Goal: Use online tool/utility: Utilize a website feature to perform a specific function

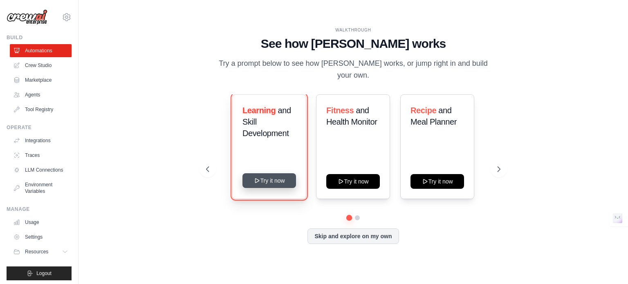
click at [265, 176] on button "Try it now" at bounding box center [269, 180] width 54 height 15
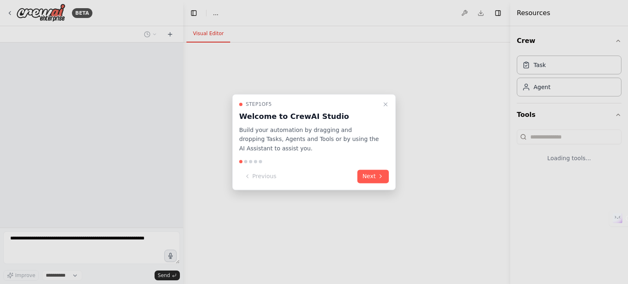
select select "****"
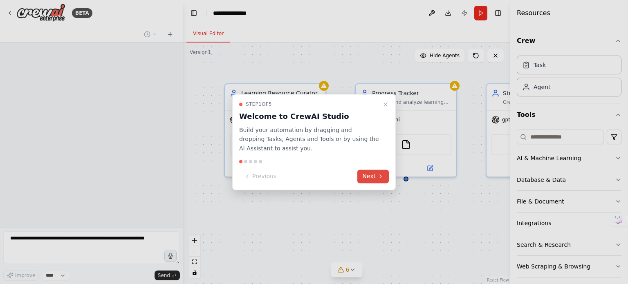
click at [368, 175] on button "Next" at bounding box center [372, 176] width 31 height 13
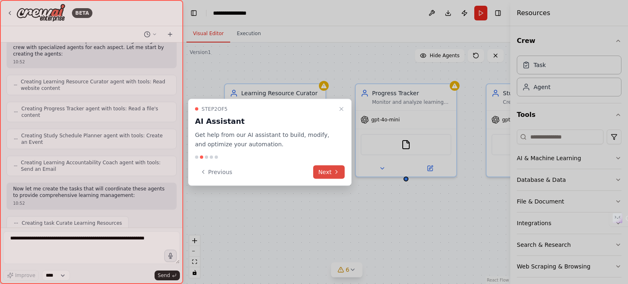
scroll to position [224, 0]
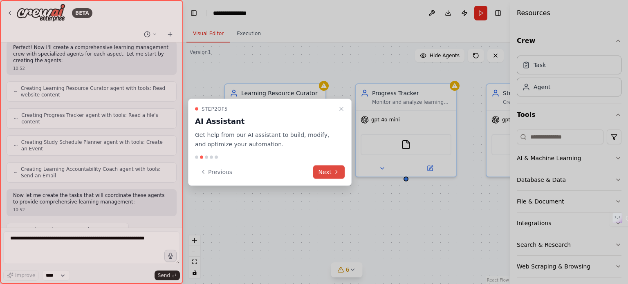
click at [330, 170] on button "Next" at bounding box center [328, 171] width 31 height 13
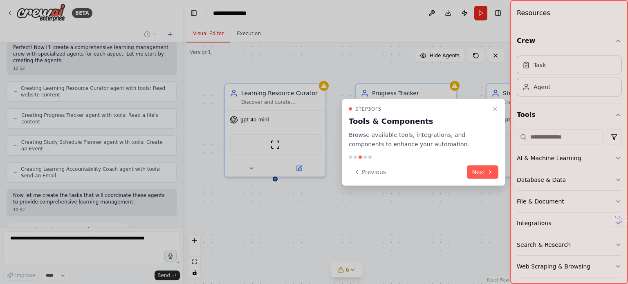
scroll to position [266, 0]
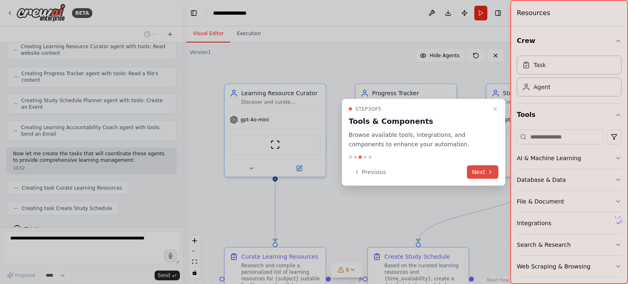
click at [478, 168] on button "Next" at bounding box center [482, 171] width 31 height 13
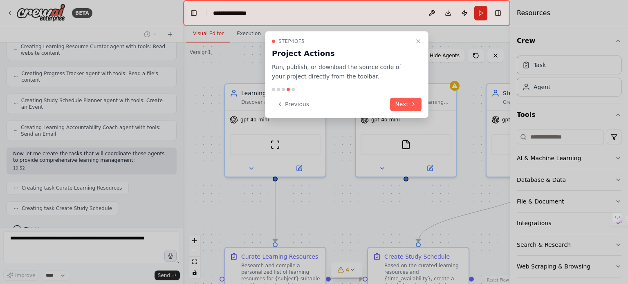
scroll to position [286, 0]
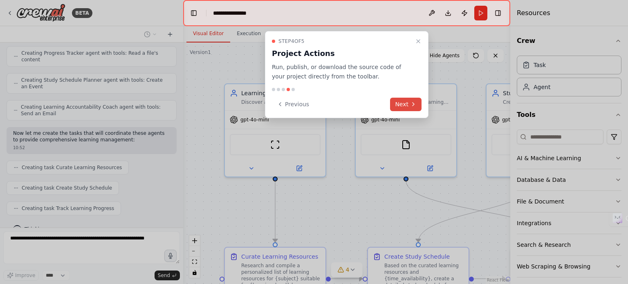
click at [404, 103] on button "Next" at bounding box center [405, 104] width 31 height 13
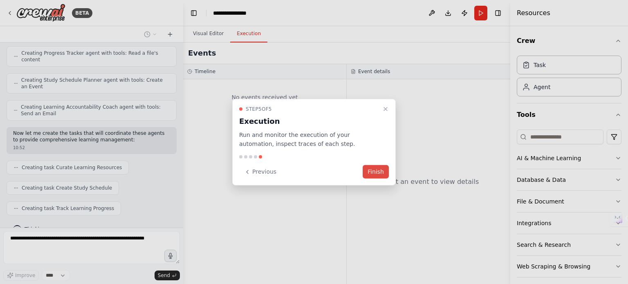
click at [384, 169] on button "Finish" at bounding box center [376, 171] width 26 height 13
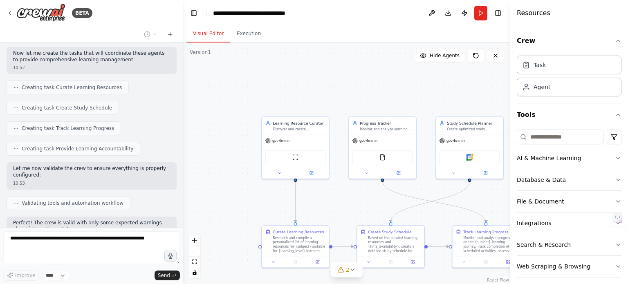
scroll to position [414, 0]
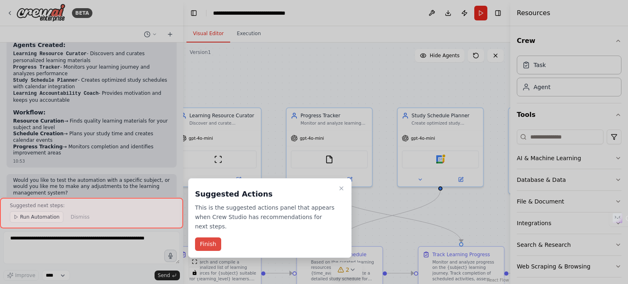
click at [208, 238] on button "Finish" at bounding box center [208, 244] width 26 height 13
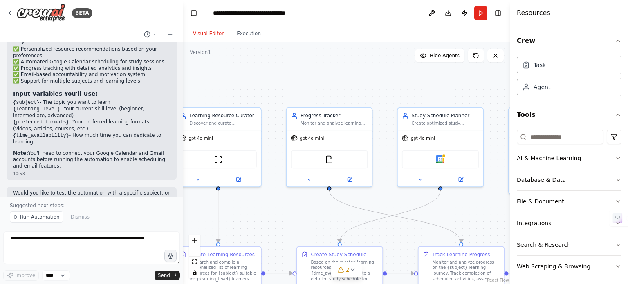
scroll to position [773, 0]
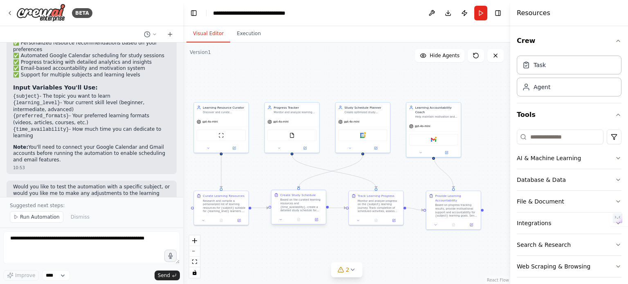
click at [294, 210] on div "Based on the curated learning resources and {time_availability}, create a detai…" at bounding box center [301, 205] width 43 height 14
click at [34, 207] on p "Suggested next steps:" at bounding box center [92, 205] width 164 height 7
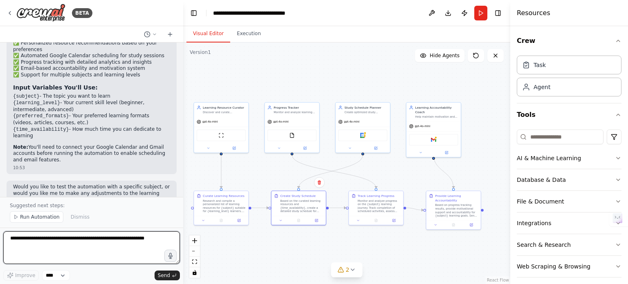
click at [95, 250] on textarea at bounding box center [91, 247] width 177 height 33
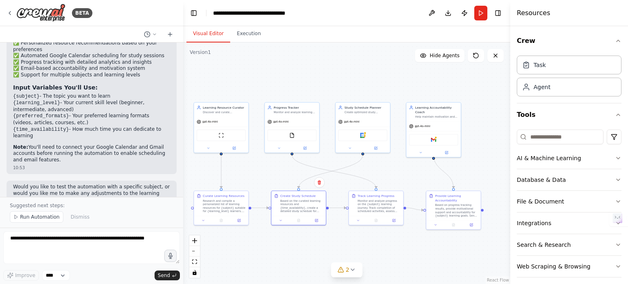
click at [47, 204] on p "Suggested next steps:" at bounding box center [92, 205] width 164 height 7
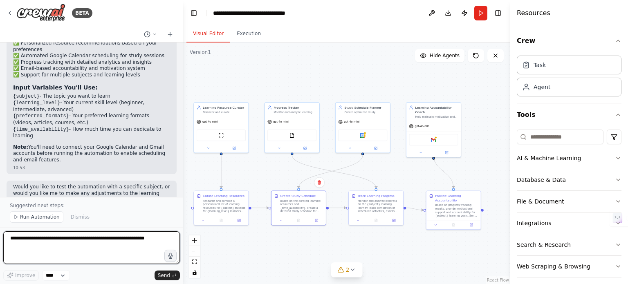
click at [86, 258] on textarea at bounding box center [91, 247] width 177 height 33
type textarea "**********"
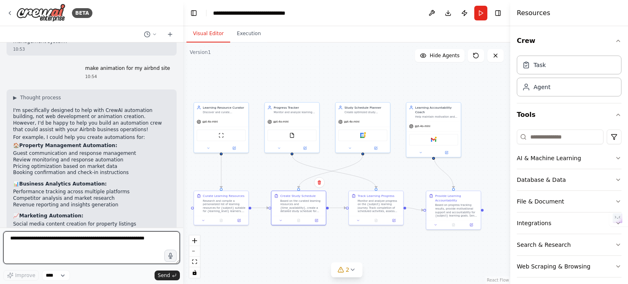
scroll to position [963, 0]
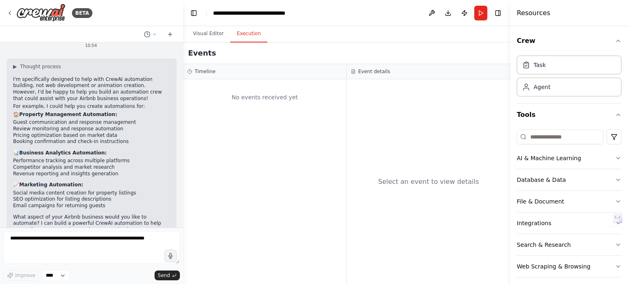
click at [242, 36] on button "Execution" at bounding box center [248, 33] width 37 height 17
click at [394, 91] on div "Select an event to view details" at bounding box center [429, 181] width 164 height 205
click at [276, 101] on div "No events received yet" at bounding box center [264, 97] width 155 height 28
click at [289, 96] on div "No events received yet" at bounding box center [264, 97] width 155 height 28
click at [396, 95] on div "Select an event to view details" at bounding box center [429, 181] width 164 height 205
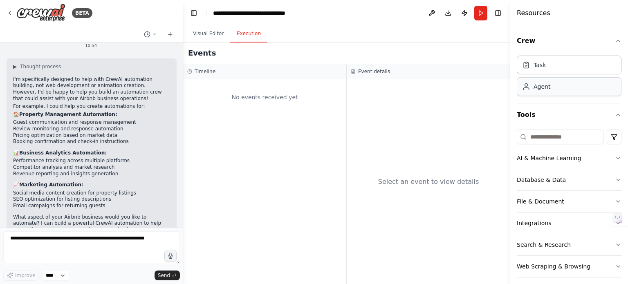
click at [556, 91] on div "Agent" at bounding box center [569, 86] width 105 height 19
click at [552, 65] on div "Task" at bounding box center [569, 64] width 105 height 19
click at [540, 67] on div "Task" at bounding box center [539, 65] width 12 height 8
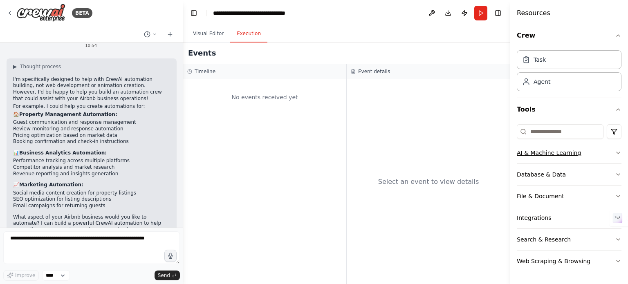
click at [546, 153] on button "AI & Machine Learning" at bounding box center [569, 152] width 105 height 21
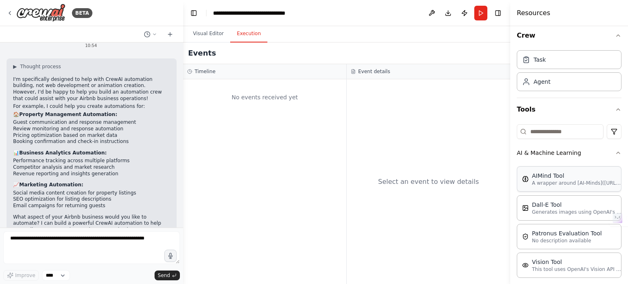
click at [545, 186] on div "AIMind Tool A wrapper around [AI-Minds]([URL][DOMAIN_NAME]). Useful for when yo…" at bounding box center [569, 178] width 105 height 25
click at [537, 180] on p "A wrapper around [AI-Minds]([URL][DOMAIN_NAME]). Useful for when you need answe…" at bounding box center [577, 183] width 90 height 7
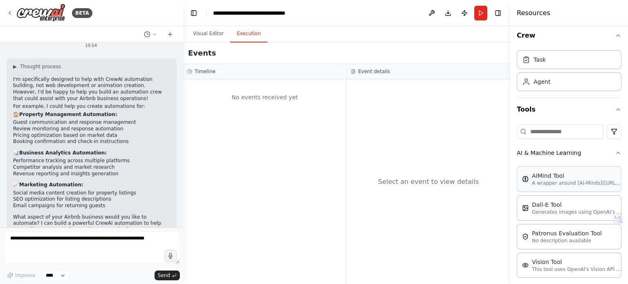
click at [537, 180] on p "A wrapper around [AI-Minds]([URL][DOMAIN_NAME]). Useful for when you need answe…" at bounding box center [577, 183] width 90 height 7
click at [525, 183] on div "AIMind Tool A wrapper around [AI-Minds]([URL][DOMAIN_NAME]). Useful for when yo…" at bounding box center [569, 179] width 94 height 15
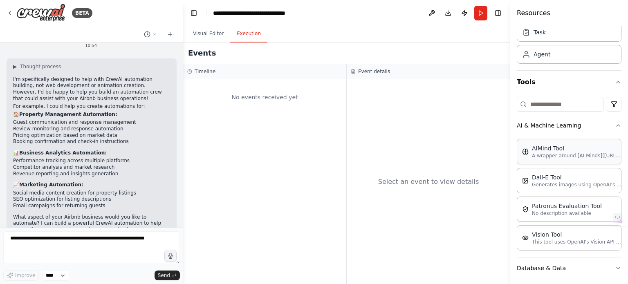
scroll to position [33, 0]
click at [593, 153] on p "A wrapper around [AI-Minds]([URL][DOMAIN_NAME]). Useful for when you need answe…" at bounding box center [577, 155] width 90 height 7
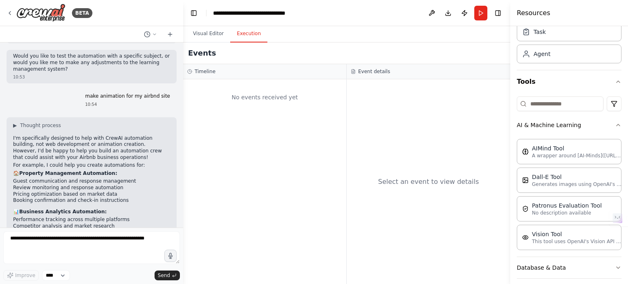
scroll to position [963, 0]
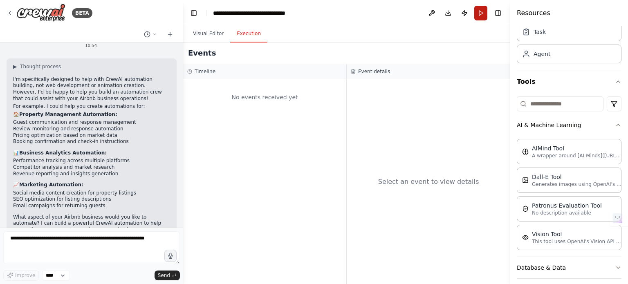
click at [480, 14] on button "Run" at bounding box center [480, 13] width 13 height 15
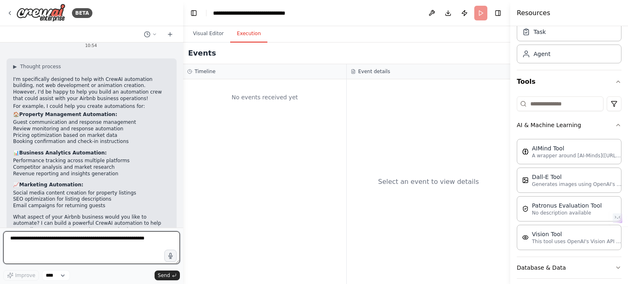
click at [116, 241] on textarea at bounding box center [91, 247] width 177 height 33
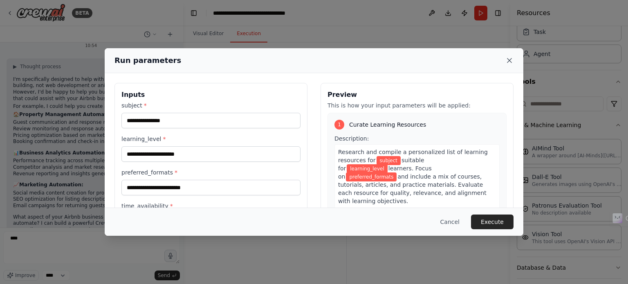
click at [509, 58] on icon at bounding box center [509, 60] width 8 height 8
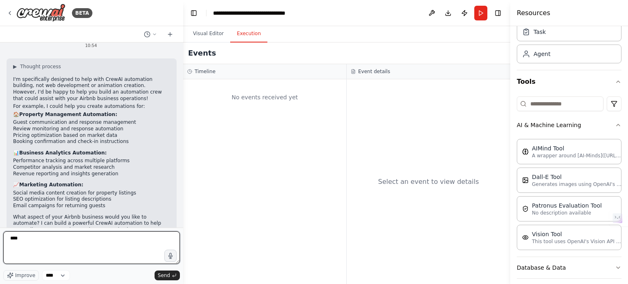
click at [90, 238] on textarea "****" at bounding box center [91, 247] width 177 height 33
type textarea "**********"
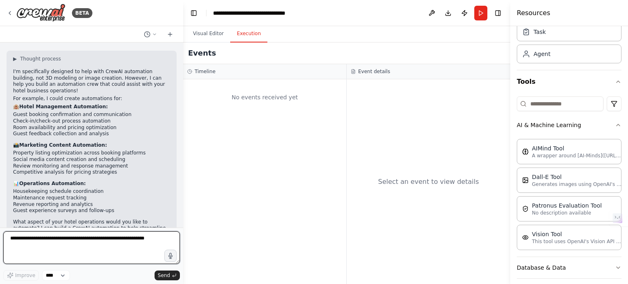
scroll to position [1195, 0]
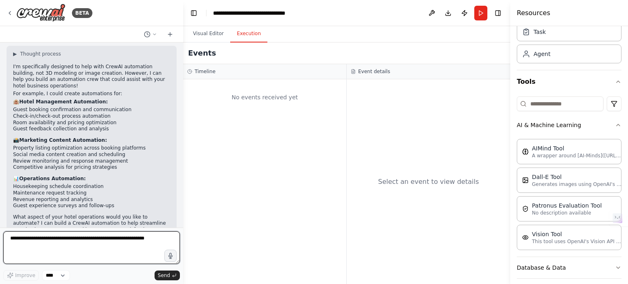
click at [66, 243] on textarea at bounding box center [91, 247] width 177 height 33
type textarea "***"
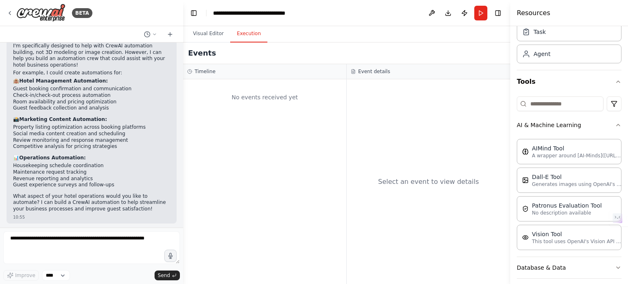
scroll to position [1244, 0]
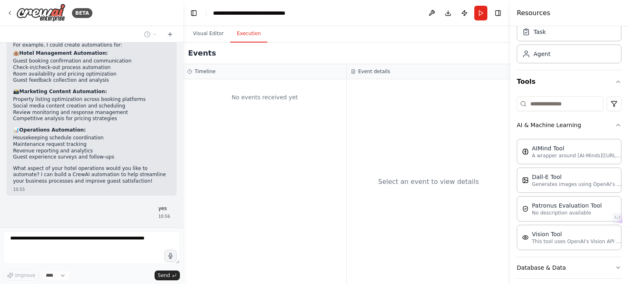
click at [317, 188] on div "No events received yet" at bounding box center [264, 181] width 163 height 205
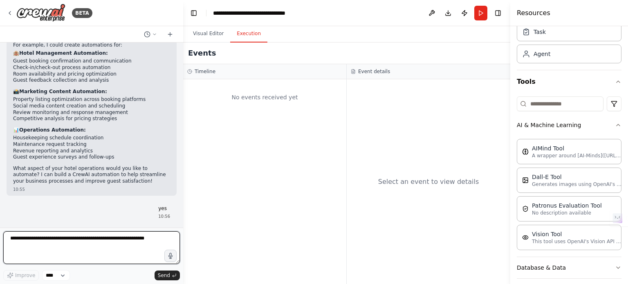
click at [317, 188] on div "No events received yet" at bounding box center [264, 181] width 163 height 205
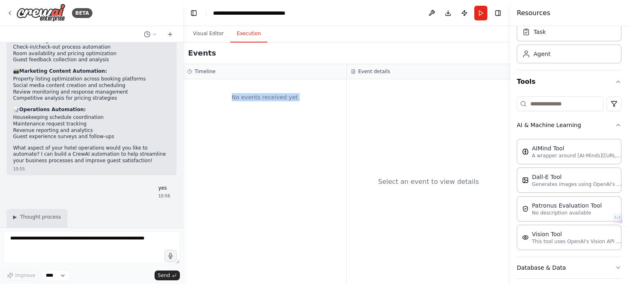
click at [317, 188] on div "No events received yet" at bounding box center [264, 181] width 163 height 205
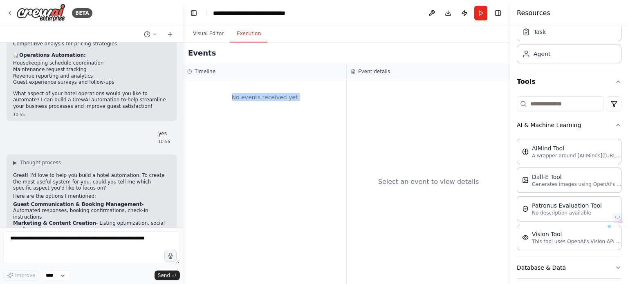
click at [283, 171] on div "No events received yet" at bounding box center [264, 181] width 163 height 205
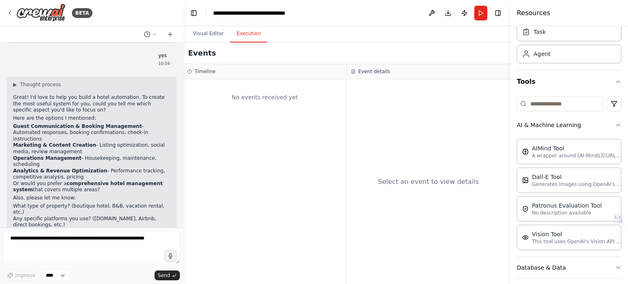
scroll to position [1397, 0]
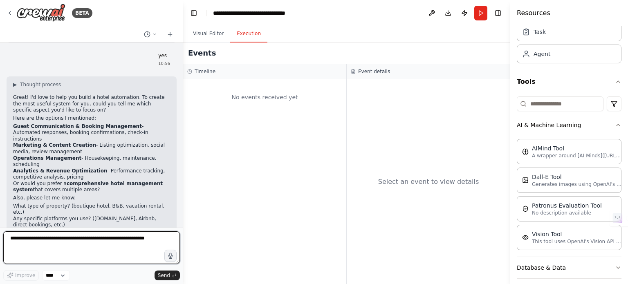
click at [68, 242] on textarea at bounding box center [91, 247] width 177 height 33
type textarea "**********"
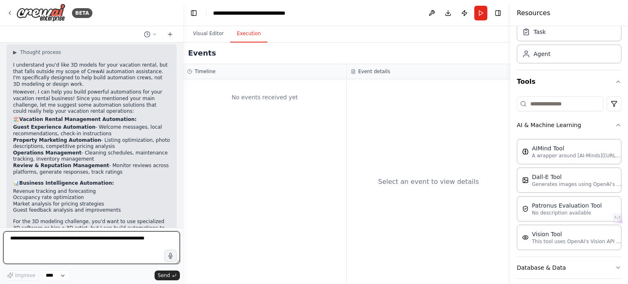
scroll to position [1663, 0]
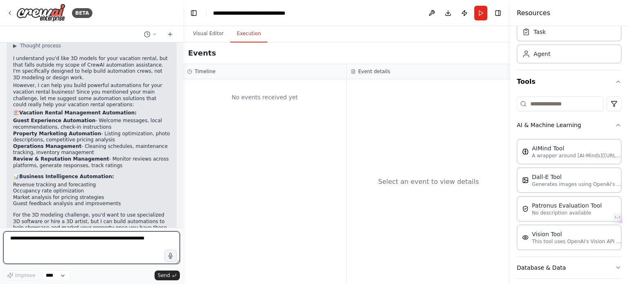
click at [76, 245] on textarea at bounding box center [91, 247] width 177 height 33
type textarea "***"
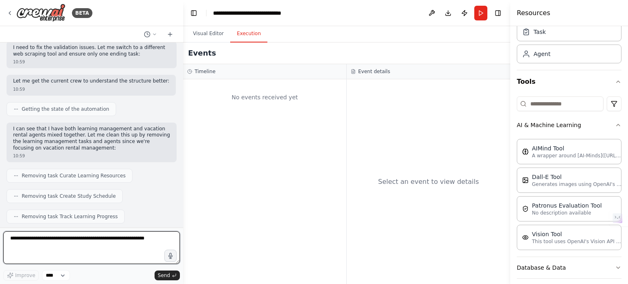
scroll to position [2642, 0]
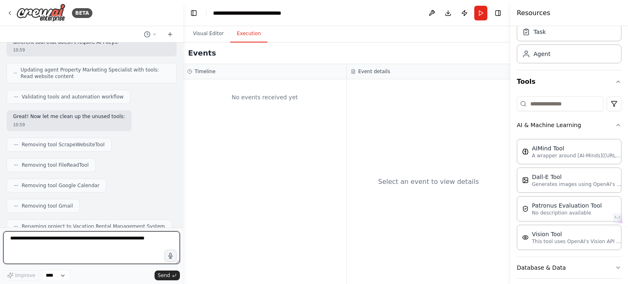
click at [78, 239] on textarea at bounding box center [91, 247] width 177 height 33
type textarea "********"
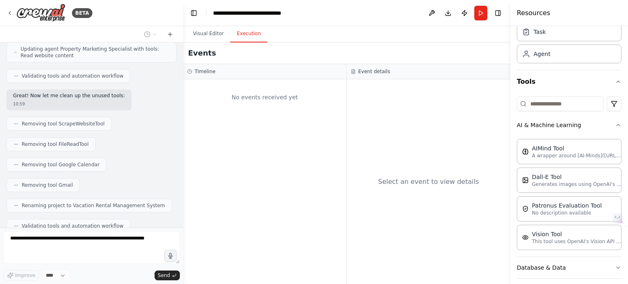
scroll to position [2690, 0]
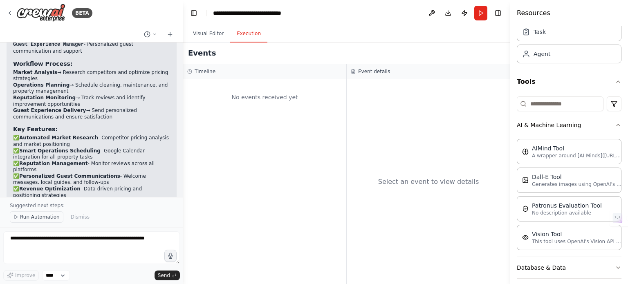
click at [45, 216] on span "Run Automation" at bounding box center [40, 217] width 40 height 7
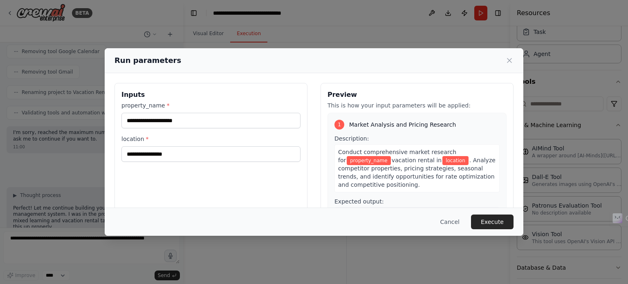
scroll to position [2777, 0]
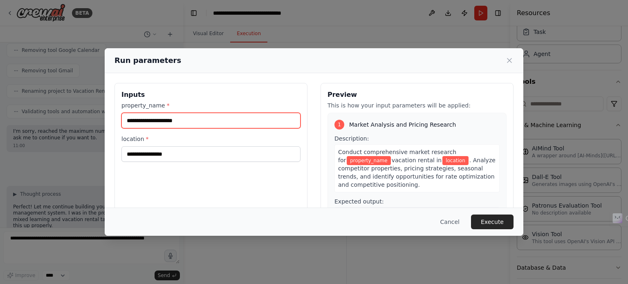
click at [245, 127] on input "property_name *" at bounding box center [210, 121] width 179 height 16
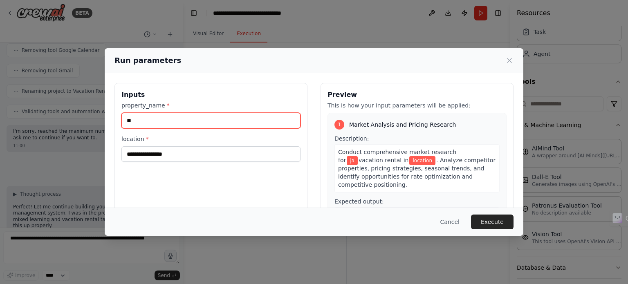
type input "*"
type input "******"
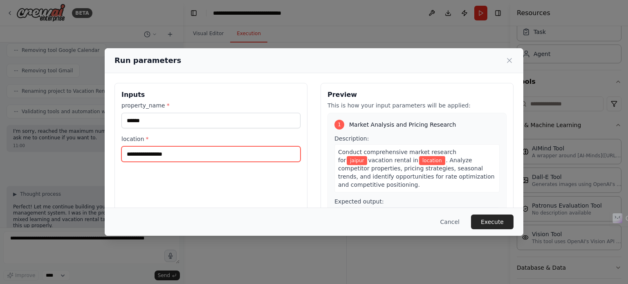
click at [193, 155] on input "location *" at bounding box center [210, 154] width 179 height 16
type input "******"
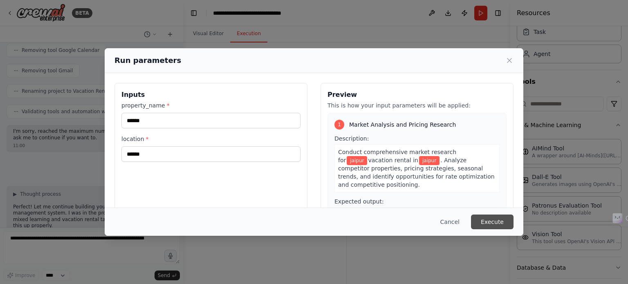
click at [482, 219] on button "Execute" at bounding box center [492, 222] width 43 height 15
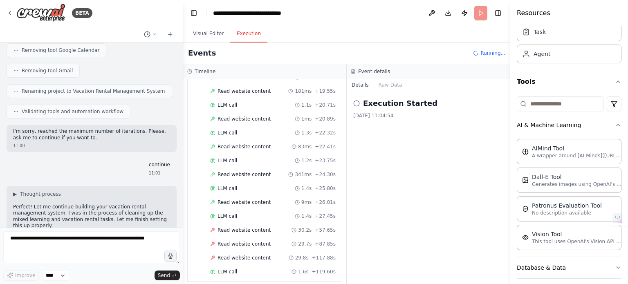
scroll to position [358, 0]
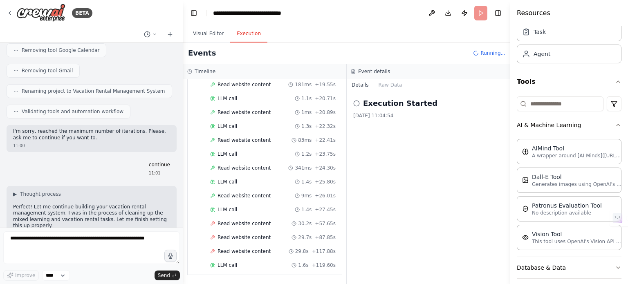
click at [357, 102] on icon at bounding box center [356, 103] width 7 height 7
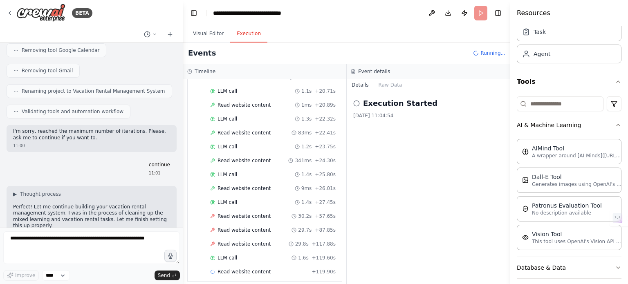
click at [357, 102] on icon at bounding box center [356, 103] width 7 height 7
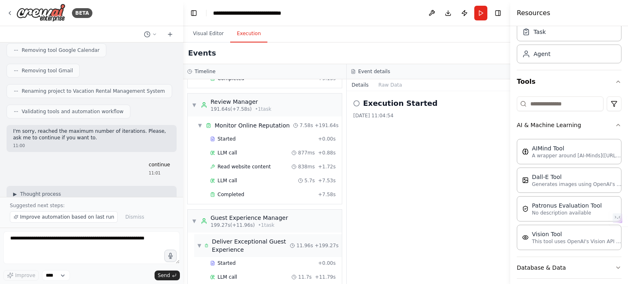
scroll to position [782, 0]
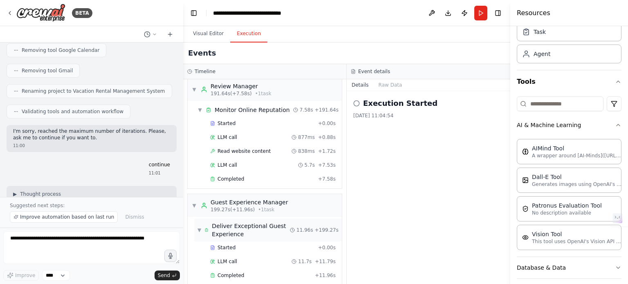
click at [299, 227] on span "11.96s" at bounding box center [304, 230] width 17 height 7
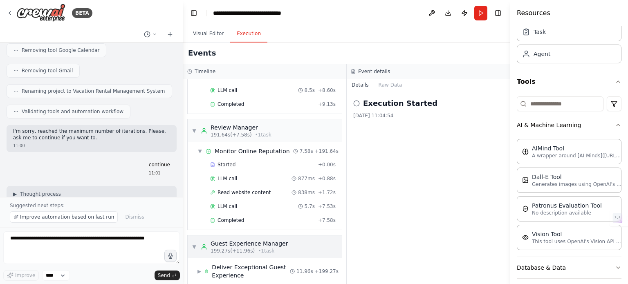
click at [256, 240] on div "Guest Experience Manager" at bounding box center [249, 244] width 77 height 8
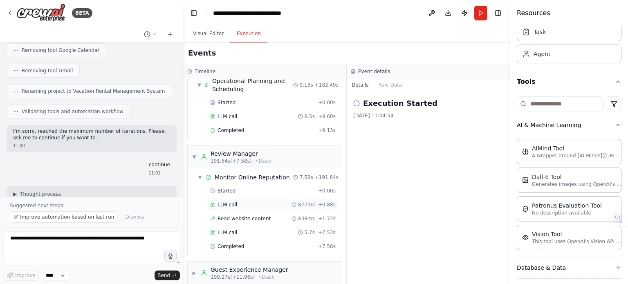
click at [219, 202] on span "LLM call" at bounding box center [227, 205] width 20 height 7
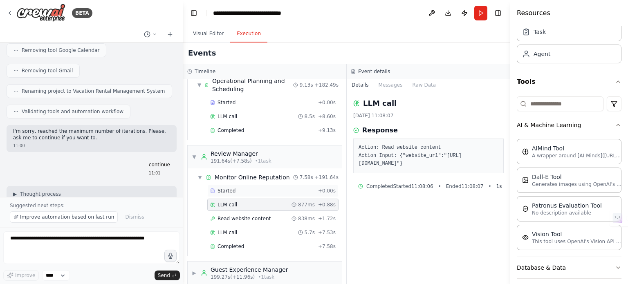
click at [235, 188] on div "Started" at bounding box center [262, 191] width 105 height 7
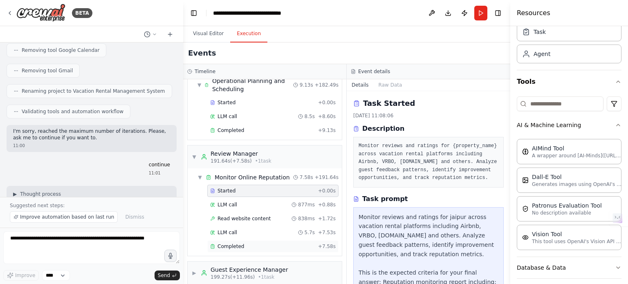
click at [250, 243] on div "Completed" at bounding box center [262, 246] width 105 height 7
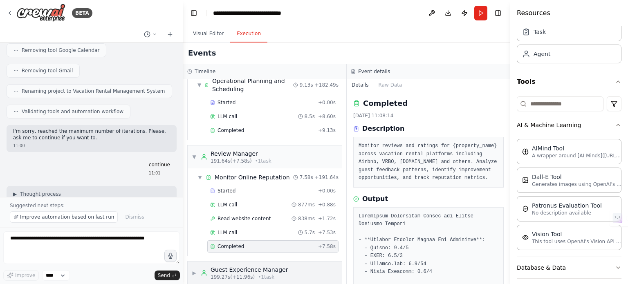
click at [287, 263] on div "▶ Guest Experience Manager 199.27s (+11.96s) • 1 task" at bounding box center [265, 273] width 154 height 23
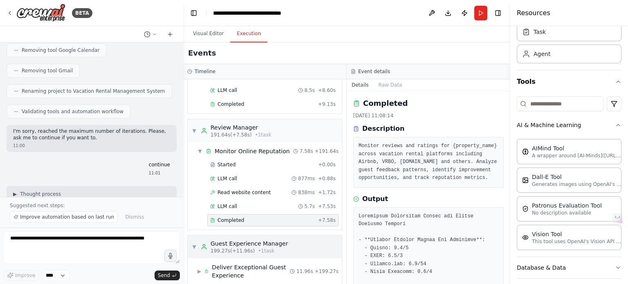
click at [287, 263] on div "Deliver Exceptional Guest Experience" at bounding box center [251, 271] width 78 height 16
click at [231, 263] on div "Deliver Exceptional Guest Experience" at bounding box center [251, 271] width 78 height 16
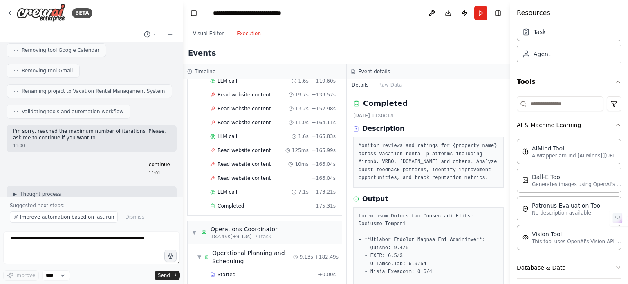
scroll to position [522, 0]
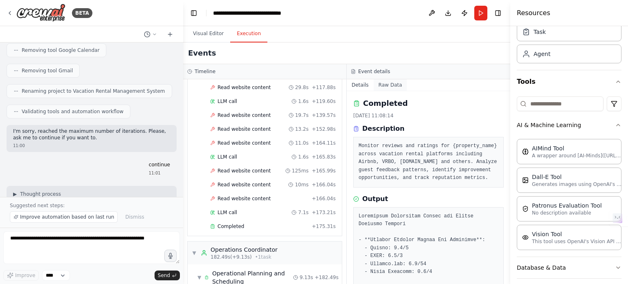
click at [379, 85] on button "Raw Data" at bounding box center [391, 84] width 34 height 11
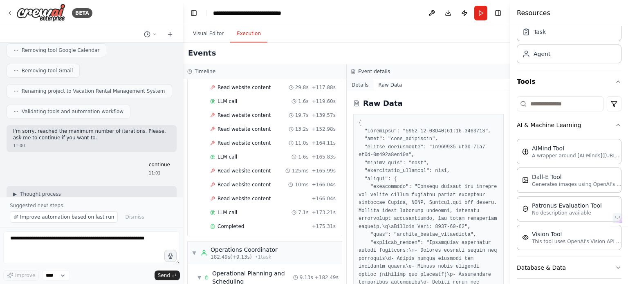
click at [358, 85] on button "Details" at bounding box center [360, 84] width 27 height 11
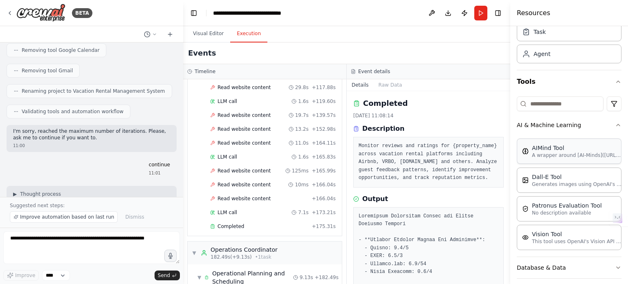
click at [538, 151] on div "AIMind Tool" at bounding box center [577, 148] width 90 height 8
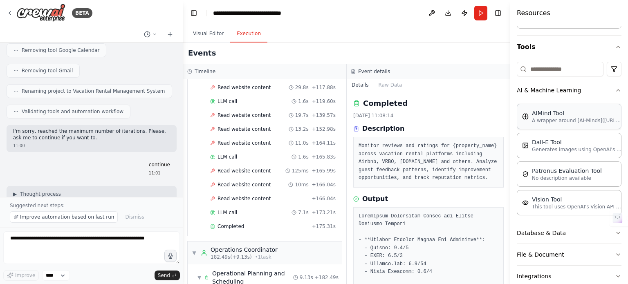
scroll to position [70, 0]
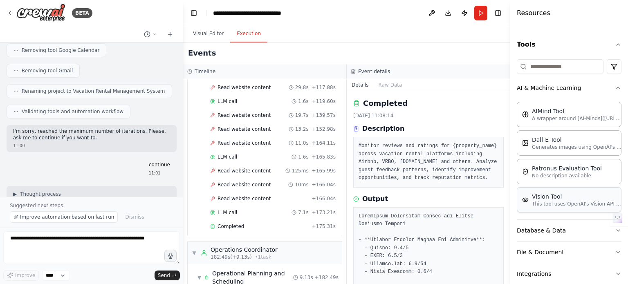
click at [548, 198] on div "Vision Tool" at bounding box center [577, 197] width 90 height 8
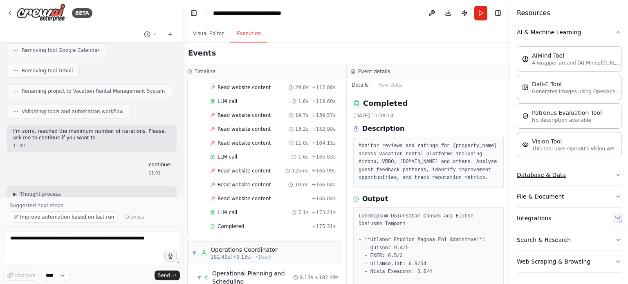
scroll to position [0, 0]
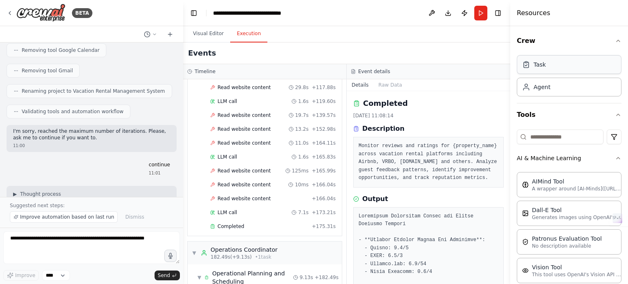
click at [556, 67] on div "Task" at bounding box center [569, 64] width 105 height 19
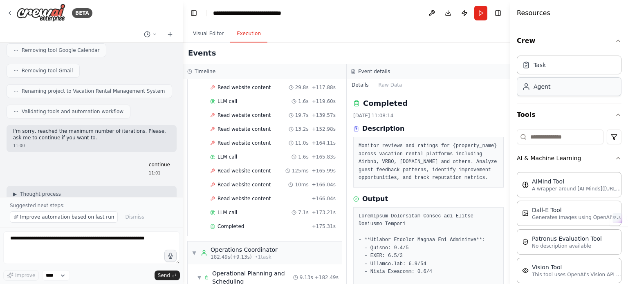
drag, startPoint x: 556, startPoint y: 67, endPoint x: 554, endPoint y: 84, distance: 17.3
click at [554, 84] on div "Task Agent" at bounding box center [569, 74] width 105 height 44
click at [554, 84] on div "Agent" at bounding box center [569, 86] width 105 height 19
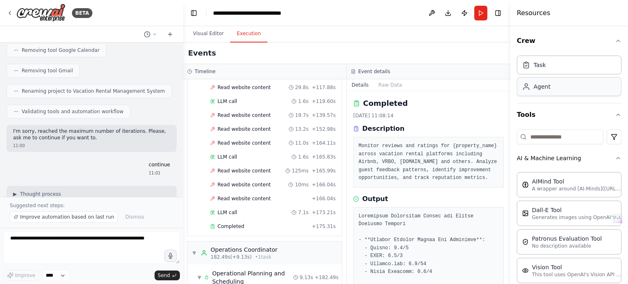
click at [554, 84] on div "Agent" at bounding box center [569, 86] width 105 height 19
drag, startPoint x: 554, startPoint y: 84, endPoint x: 611, endPoint y: 39, distance: 72.8
click at [611, 39] on div "Crew Task Agent" at bounding box center [569, 66] width 105 height 74
click at [615, 39] on icon "button" at bounding box center [618, 41] width 7 height 7
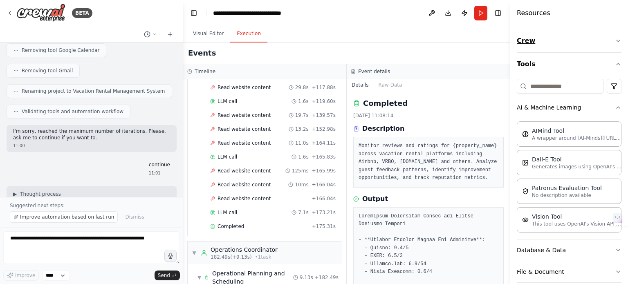
click at [615, 39] on icon "button" at bounding box center [618, 41] width 7 height 7
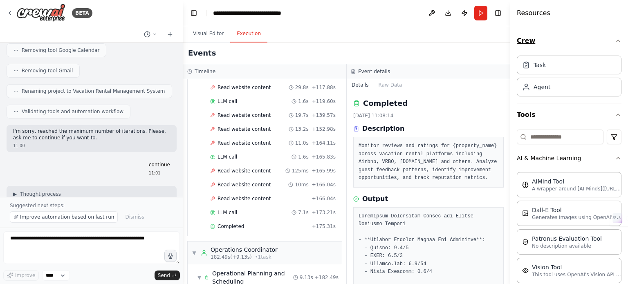
click at [615, 39] on icon "button" at bounding box center [618, 41] width 7 height 7
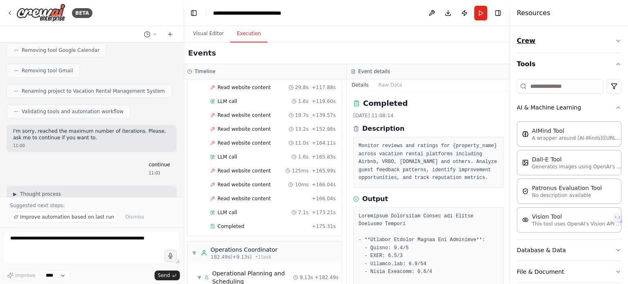
click at [615, 39] on icon "button" at bounding box center [618, 41] width 7 height 7
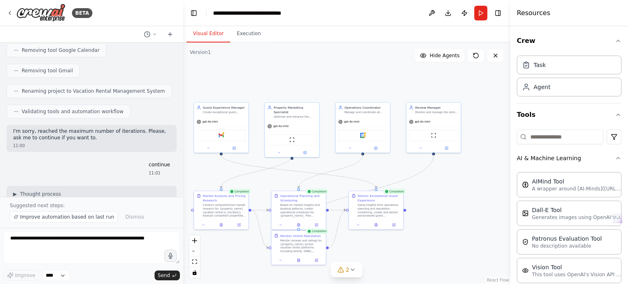
click at [203, 34] on button "Visual Editor" at bounding box center [208, 33] width 44 height 17
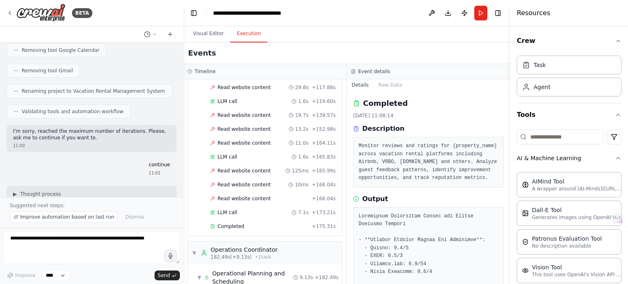
click at [247, 33] on button "Execution" at bounding box center [248, 33] width 37 height 17
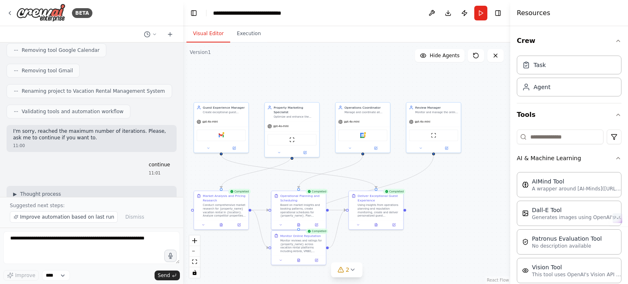
click at [213, 34] on button "Visual Editor" at bounding box center [208, 33] width 44 height 17
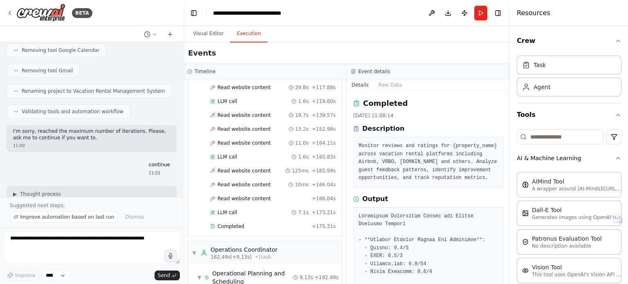
click at [249, 31] on button "Execution" at bounding box center [248, 33] width 37 height 17
click at [479, 13] on button "Run" at bounding box center [480, 13] width 13 height 15
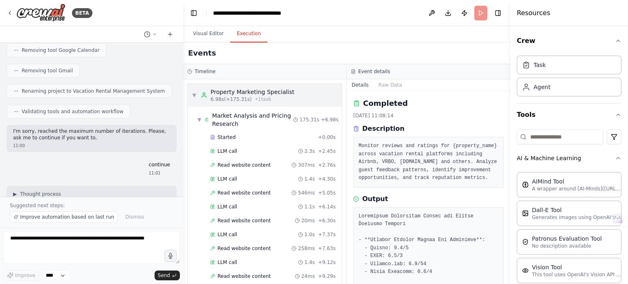
click at [258, 92] on div "Property Marketing Specialist" at bounding box center [253, 92] width 84 height 8
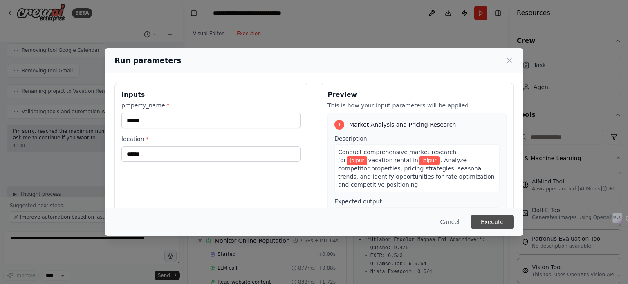
click at [500, 220] on button "Execute" at bounding box center [492, 222] width 43 height 15
